Goal: Navigation & Orientation: Find specific page/section

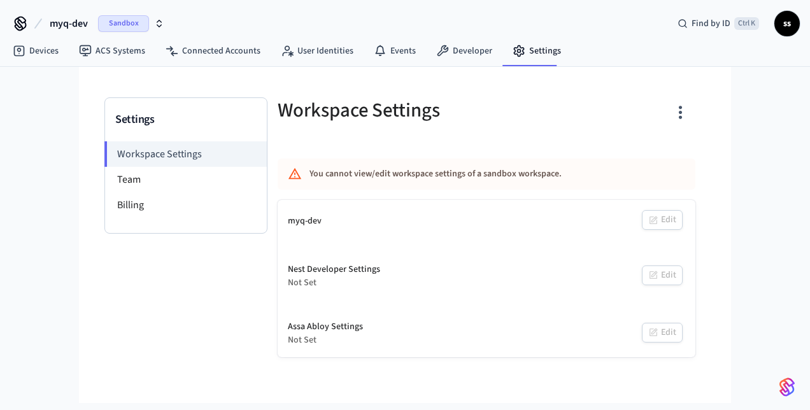
click at [120, 13] on button "myq-dev Sandbox" at bounding box center [107, 23] width 122 height 27
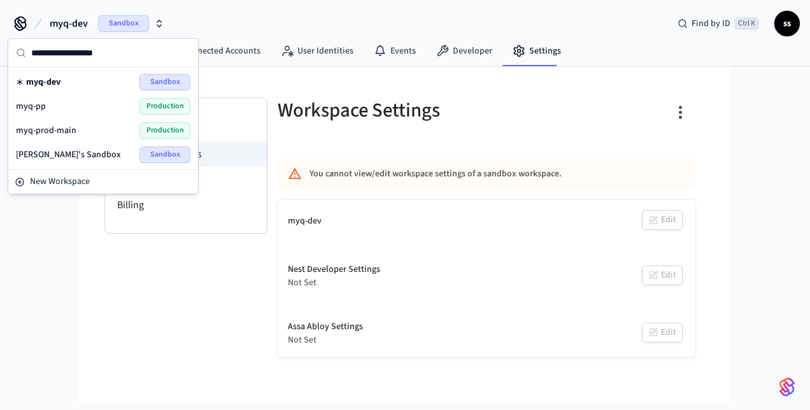
click at [55, 104] on div "myq-pp Production" at bounding box center [103, 106] width 174 height 17
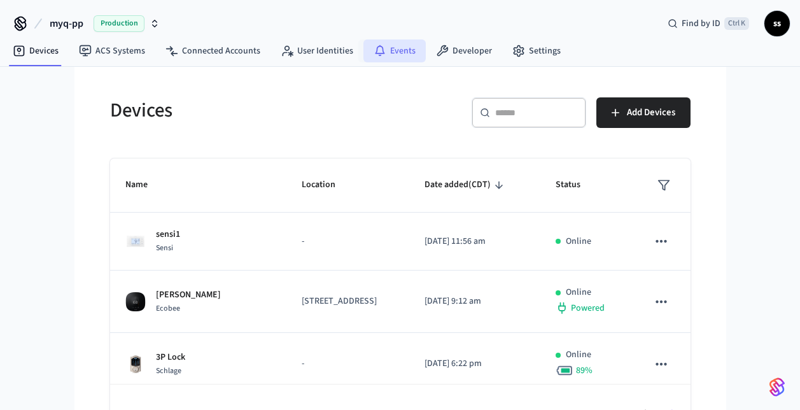
click at [411, 55] on link "Events" at bounding box center [395, 50] width 62 height 23
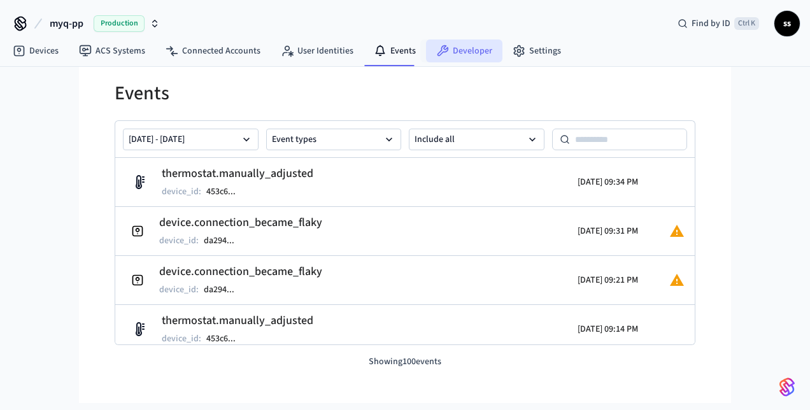
click at [456, 52] on link "Developer" at bounding box center [464, 50] width 76 height 23
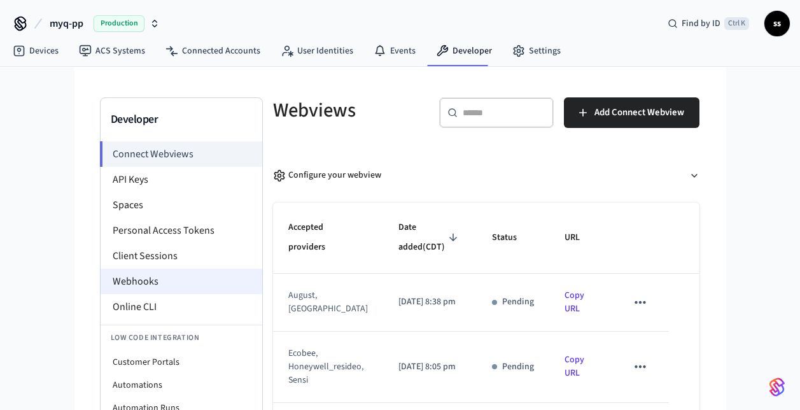
click at [153, 276] on li "Webhooks" at bounding box center [182, 281] width 162 height 25
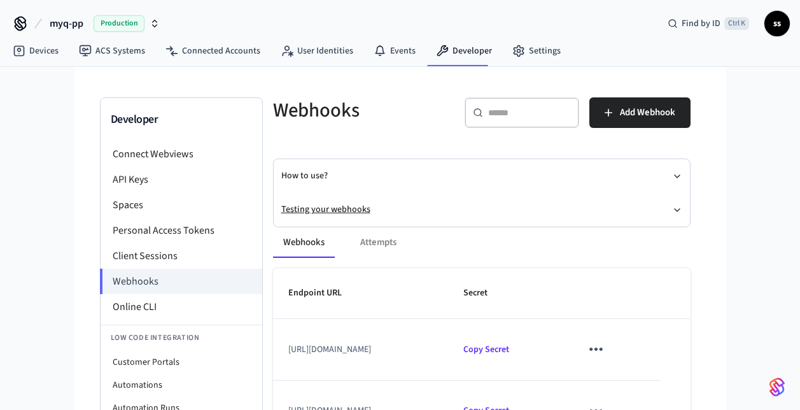
click at [335, 206] on button "Testing your webhooks" at bounding box center [481, 210] width 401 height 34
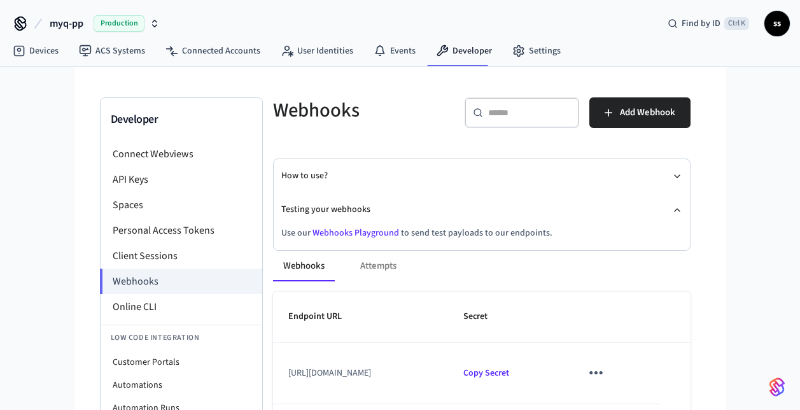
click at [353, 227] on link "Webhooks Playground" at bounding box center [356, 233] width 87 height 13
click at [39, 51] on link "Devices" at bounding box center [36, 50] width 66 height 23
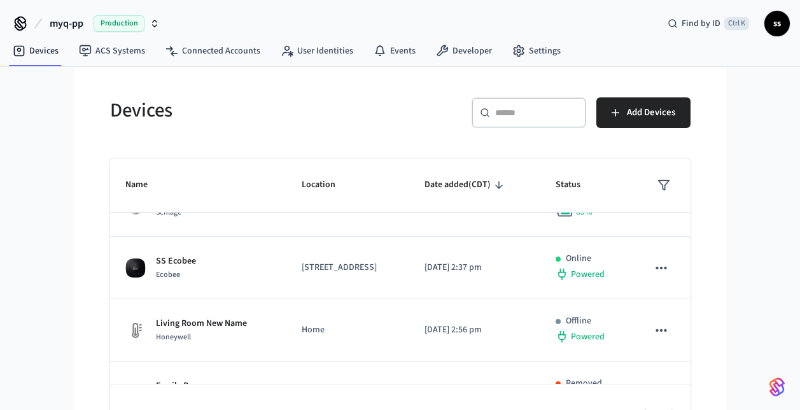
scroll to position [160, 0]
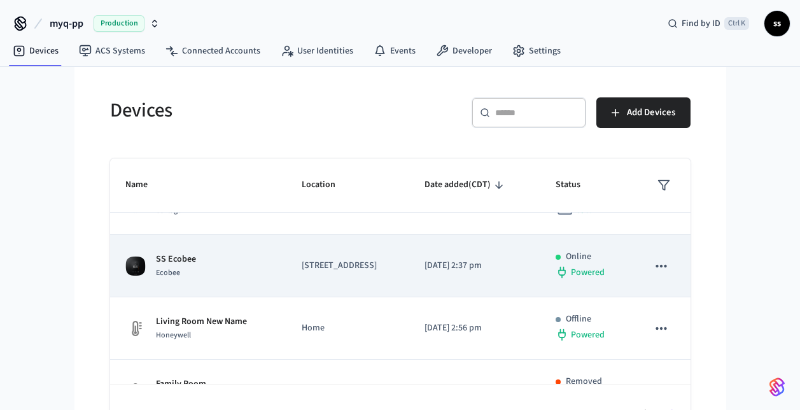
click at [374, 272] on p "[STREET_ADDRESS]" at bounding box center [348, 265] width 92 height 13
